Goal: Find contact information: Obtain details needed to contact an individual or organization

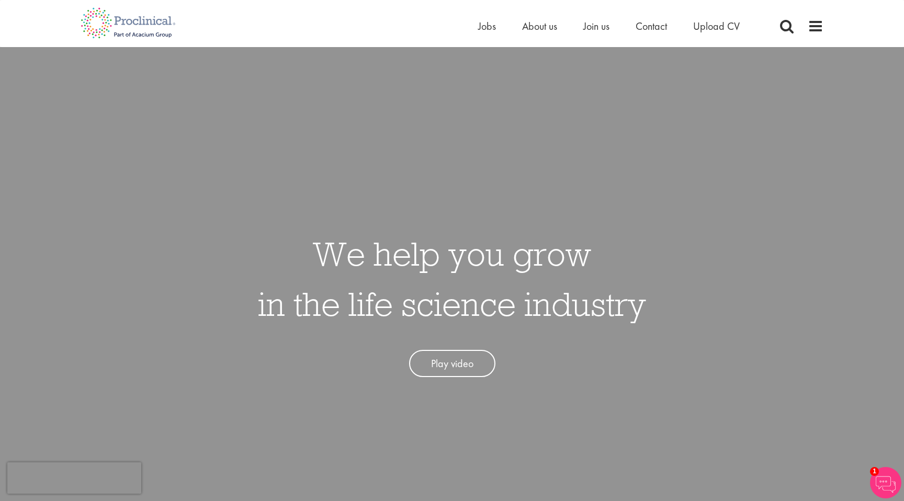
click at [654, 33] on li "Contact" at bounding box center [650, 26] width 31 height 16
click at [654, 30] on span "Contact" at bounding box center [650, 26] width 31 height 14
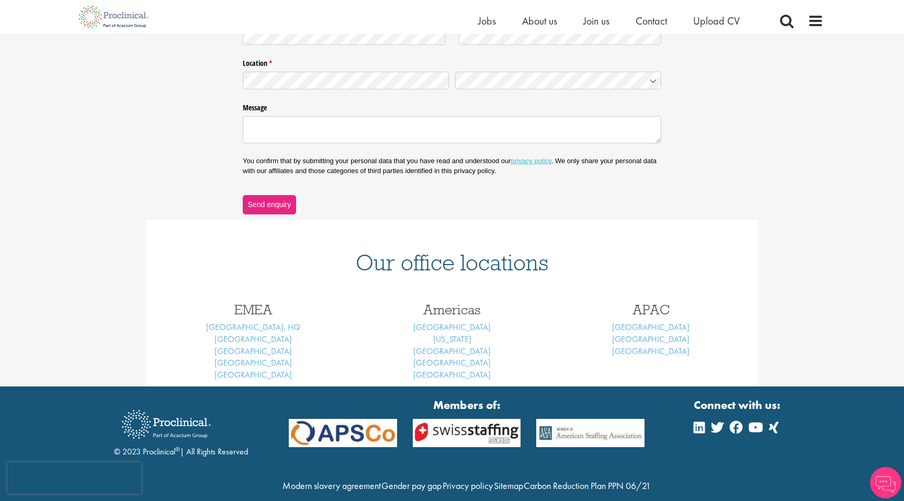
scroll to position [268, 0]
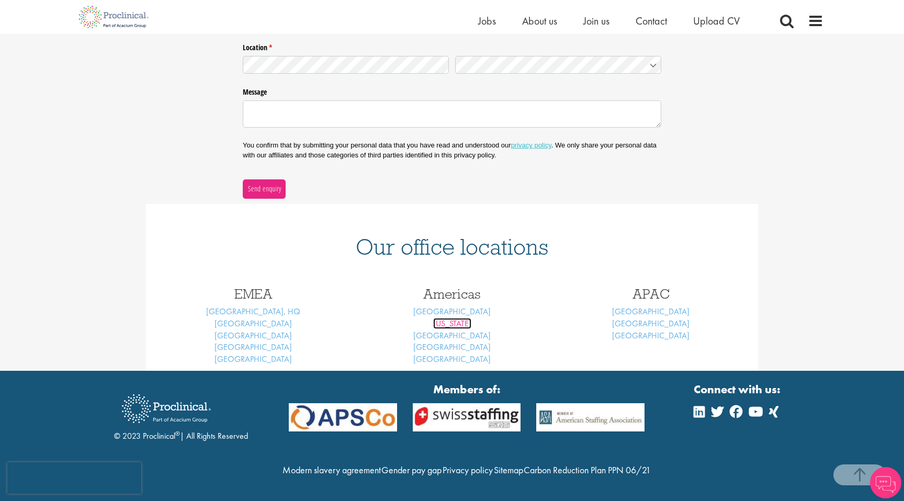
click at [461, 319] on link "[US_STATE]" at bounding box center [452, 323] width 38 height 11
